Goal: Check status: Check status

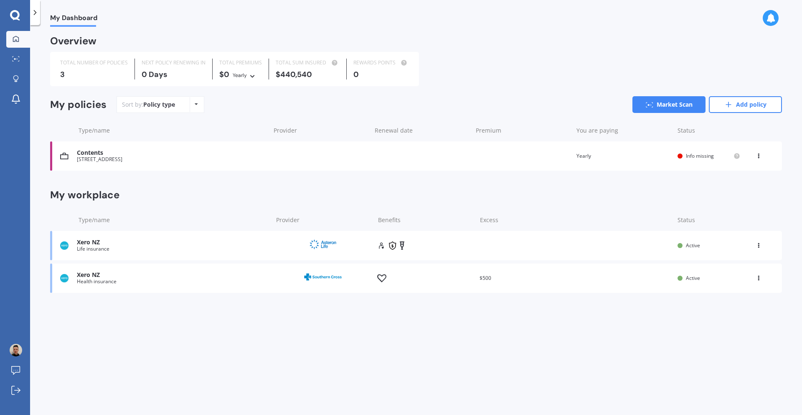
click at [134, 241] on div "Xero NZ" at bounding box center [172, 242] width 191 height 7
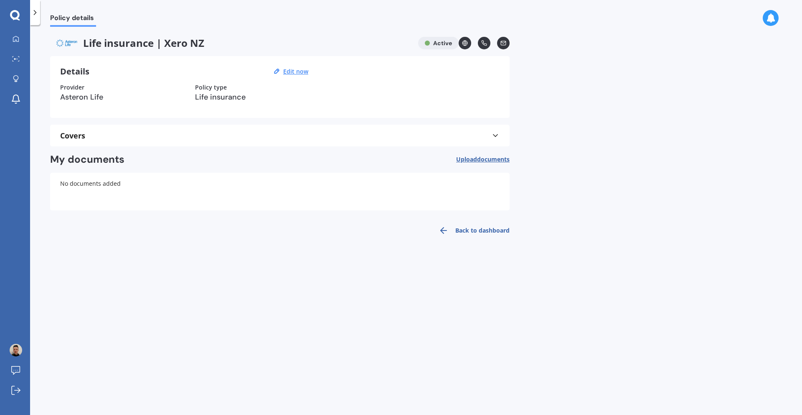
click at [276, 130] on div "Covers" at bounding box center [280, 136] width 440 height 22
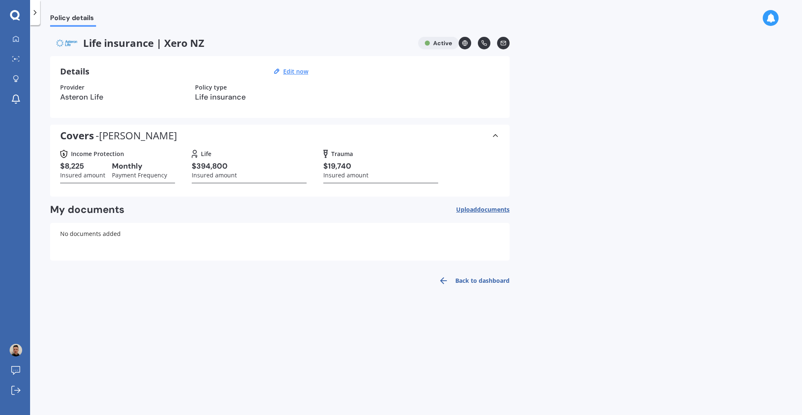
click at [224, 166] on h3 "$394,800" at bounding box center [214, 166] width 45 height 10
drag, startPoint x: 224, startPoint y: 166, endPoint x: 244, endPoint y: 165, distance: 20.5
click at [224, 166] on h3 "$394,800" at bounding box center [214, 166] width 45 height 10
click at [249, 165] on div "$394,800 Insured amount" at bounding box center [249, 172] width 115 height 22
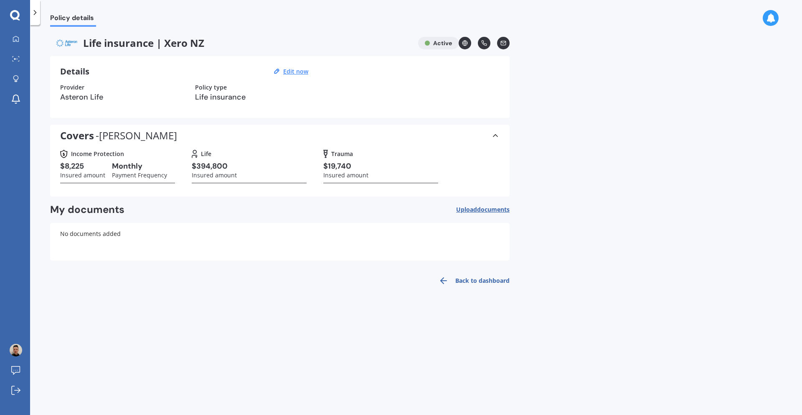
click at [335, 165] on h3 "$19,740" at bounding box center [345, 166] width 45 height 10
drag, startPoint x: 335, startPoint y: 165, endPoint x: 215, endPoint y: 178, distance: 120.6
click at [333, 166] on h3 "$19,740" at bounding box center [345, 166] width 45 height 10
drag, startPoint x: 198, startPoint y: 177, endPoint x: 132, endPoint y: 167, distance: 66.8
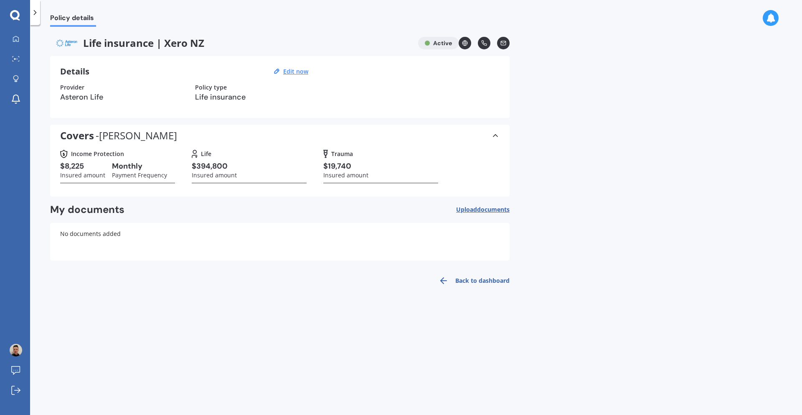
click at [192, 177] on label "Insured amount" at bounding box center [214, 175] width 45 height 8
click at [125, 167] on h3 "Monthly" at bounding box center [139, 166] width 55 height 10
drag, startPoint x: 125, startPoint y: 167, endPoint x: 139, endPoint y: 167, distance: 13.4
click at [129, 167] on h3 "Monthly" at bounding box center [139, 166] width 55 height 10
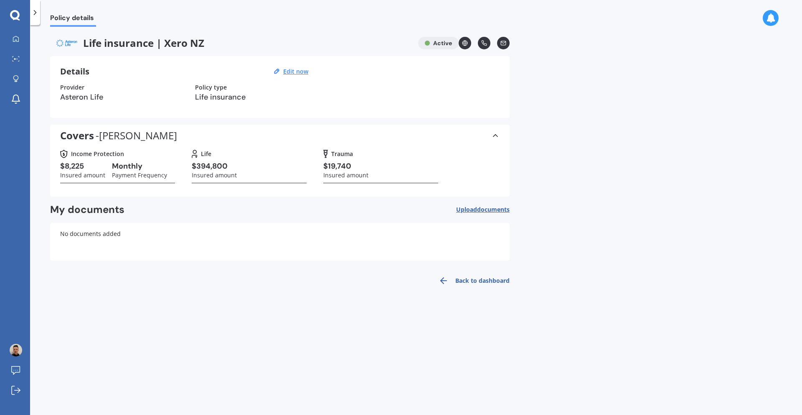
click at [224, 166] on h3 "$394,800" at bounding box center [214, 166] width 45 height 10
drag, startPoint x: 193, startPoint y: 165, endPoint x: 252, endPoint y: 165, distance: 58.5
click at [252, 165] on div "$394,800 Insured amount" at bounding box center [249, 172] width 115 height 22
drag, startPoint x: 205, startPoint y: 168, endPoint x: 191, endPoint y: 167, distance: 13.8
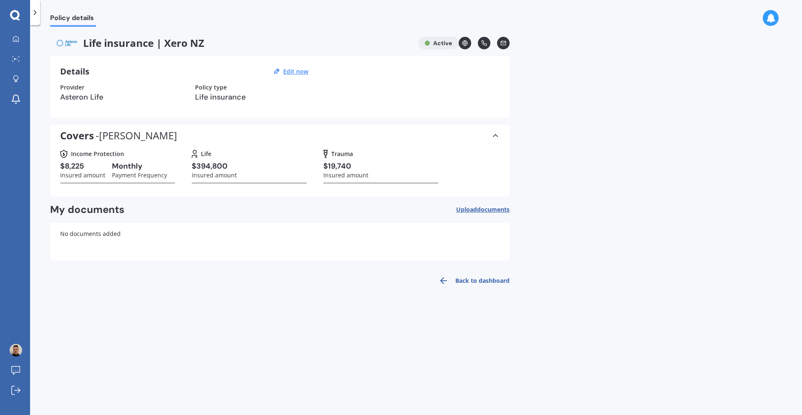
click at [204, 168] on h3 "$394,800" at bounding box center [214, 166] width 45 height 10
drag, startPoint x: 196, startPoint y: 166, endPoint x: 304, endPoint y: 170, distance: 107.5
click at [304, 170] on div "$394,800 Insured amount" at bounding box center [249, 172] width 115 height 22
